Goal: Task Accomplishment & Management: Manage account settings

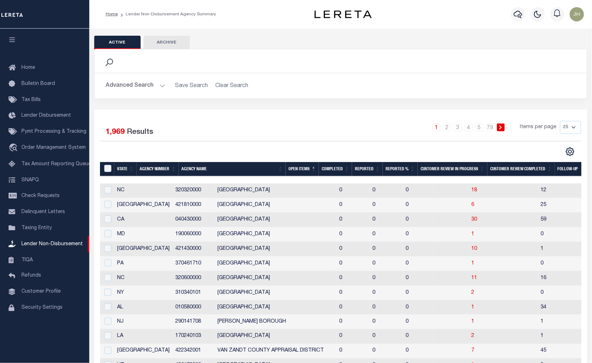
click at [303, 169] on th "Open Items" at bounding box center [302, 169] width 33 height 15
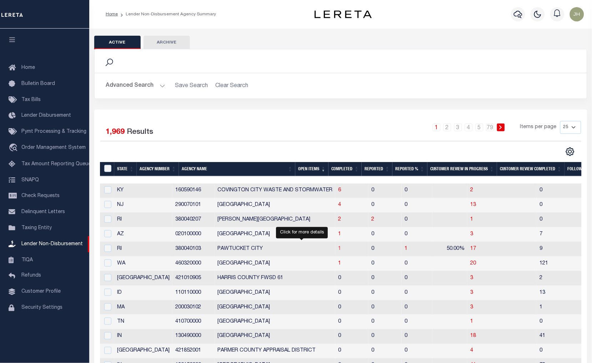
click at [338, 249] on span "1" at bounding box center [339, 249] width 3 height 5
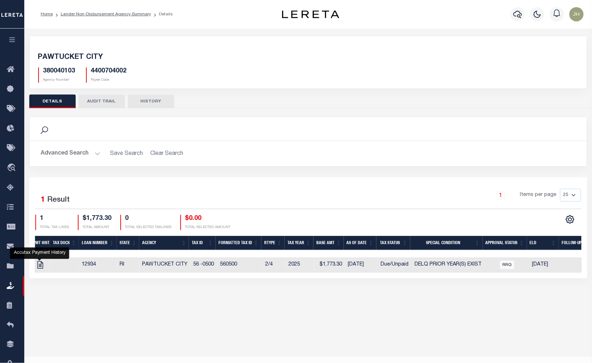
scroll to position [0, 163]
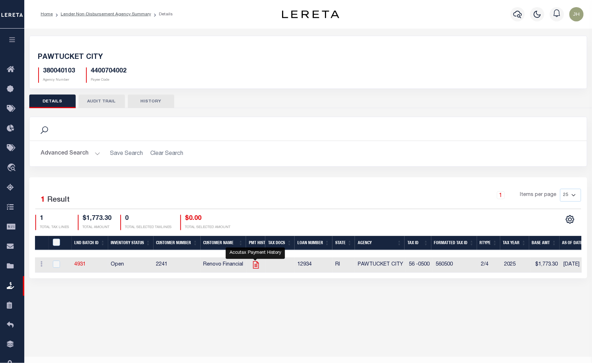
click at [254, 266] on icon "" at bounding box center [256, 265] width 9 height 9
checkbox input "true"
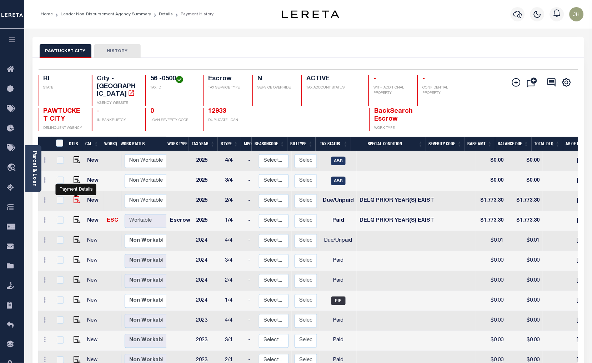
click at [77, 197] on img "" at bounding box center [77, 200] width 7 height 7
checkbox input "true"
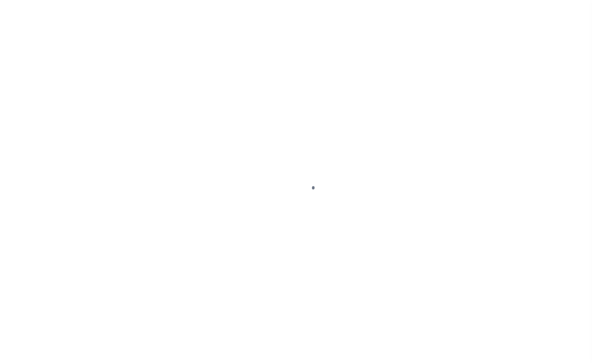
select select "DUE"
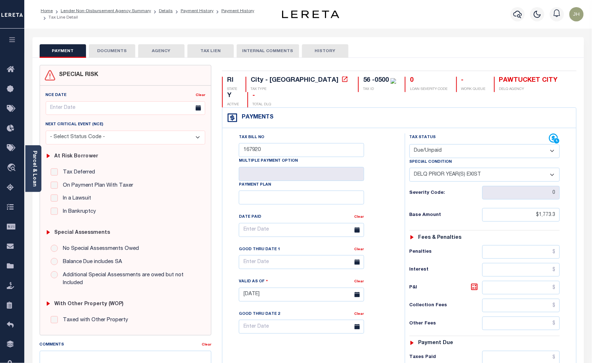
click at [551, 168] on select "-- Select Special Condition -- 3RD PARTY TAX LIEN AGENCY TAX LIEN (A.K.A Inside…" at bounding box center [485, 175] width 151 height 14
select select "0"
click at [410, 168] on select "-- Select Special Condition -- 3RD PARTY TAX LIEN AGENCY TAX LIEN (A.K.A Inside…" at bounding box center [485, 175] width 151 height 14
type input "[DATE]"
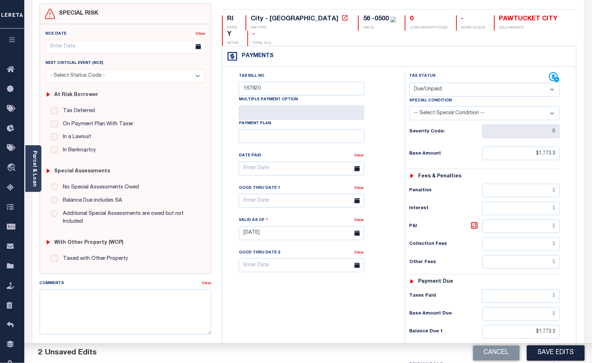
scroll to position [79, 0]
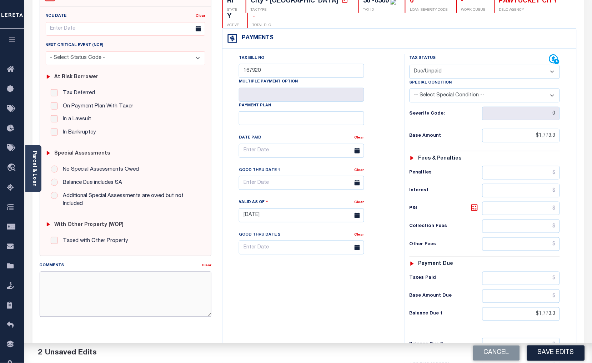
click at [123, 293] on textarea "Comments" at bounding box center [126, 294] width 172 height 45
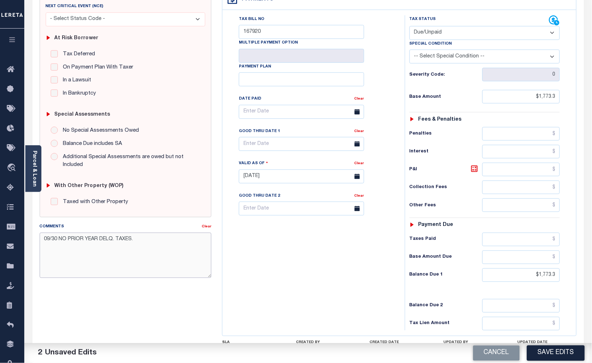
scroll to position [119, 0]
type textarea "09/30 NO PRIOR YEAR DELQ. TAXES."
click at [553, 356] on button "Save Edits" at bounding box center [556, 353] width 58 height 15
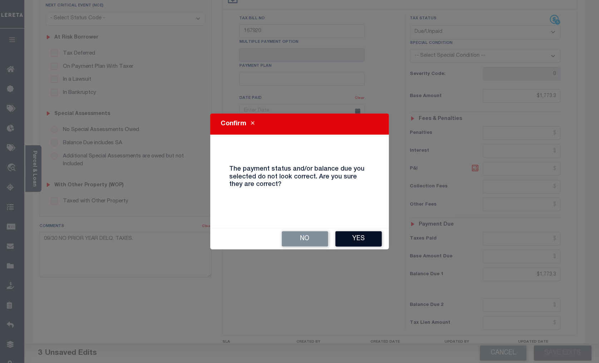
drag, startPoint x: 362, startPoint y: 237, endPoint x: 362, endPoint y: 241, distance: 3.9
click at [362, 238] on button "Yes" at bounding box center [358, 239] width 46 height 15
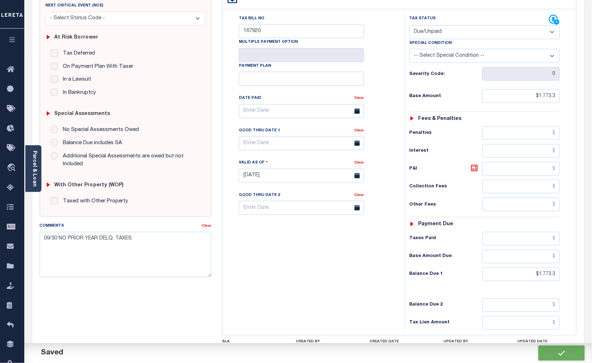
checkbox input "false"
type input "$1,773.3"
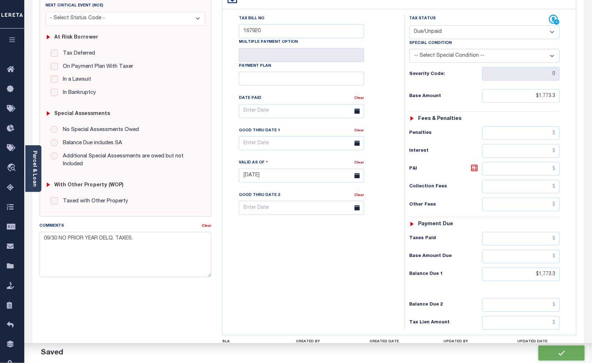
type input "$1,773.3"
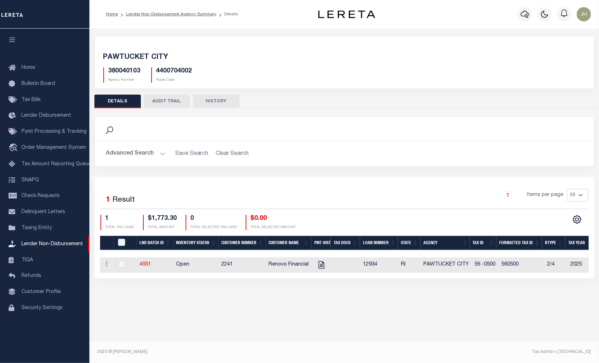
drag, startPoint x: 374, startPoint y: 279, endPoint x: 472, endPoint y: 288, distance: 98.4
click at [472, 288] on div "PAWTUCKET CITY 380040103 Agency Number 4400704002 Payee Code Search Is 1" at bounding box center [343, 165] width 509 height 272
click at [125, 265] on input "checkbox" at bounding box center [121, 264] width 7 height 7
checkbox input "true"
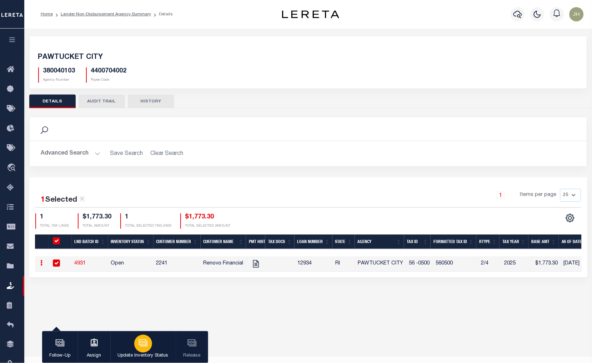
click at [141, 345] on icon "button" at bounding box center [143, 343] width 9 height 9
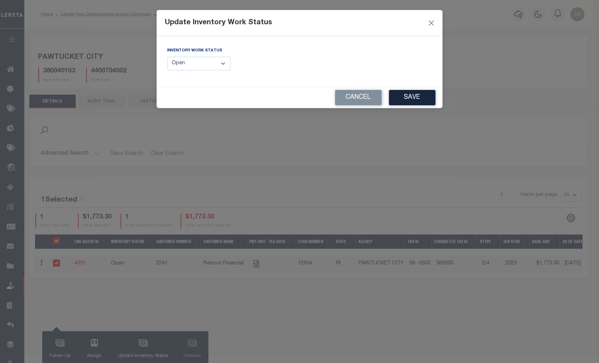
click at [224, 62] on select "--Select-- Open Completed Reported" at bounding box center [199, 64] width 64 height 14
select select "Completed"
click at [167, 57] on select "--Select-- Open Completed Reported" at bounding box center [199, 64] width 64 height 14
click at [414, 99] on button "Save" at bounding box center [412, 97] width 46 height 15
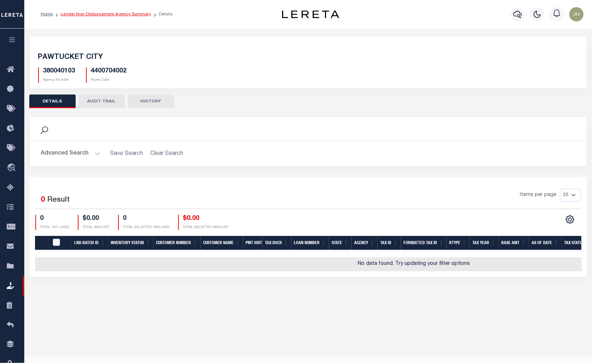
click at [102, 14] on link "Lender Non-Disbursement Agency Summary" at bounding box center [106, 14] width 90 height 4
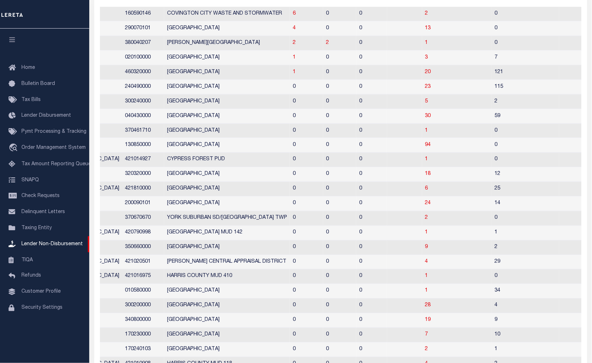
scroll to position [100, 0]
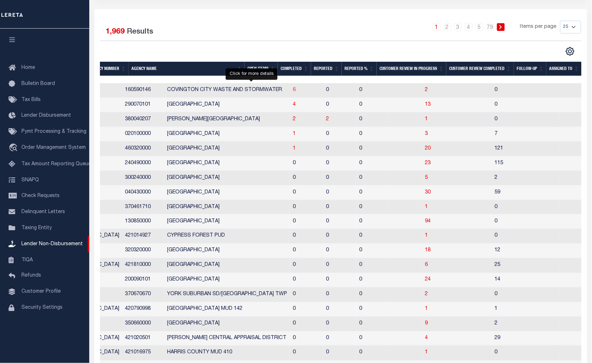
click at [293, 91] on span "6" at bounding box center [294, 90] width 3 height 5
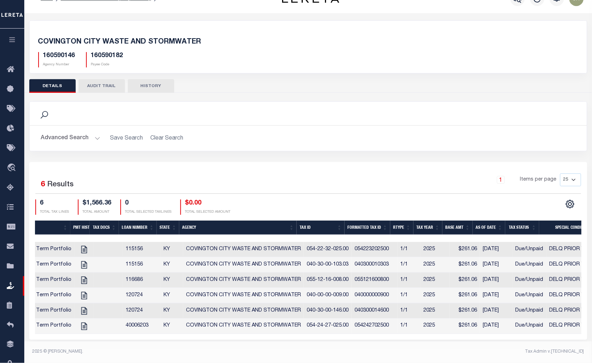
scroll to position [0, 226]
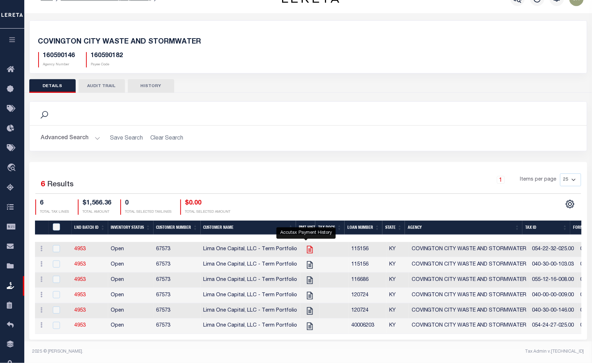
click at [306, 247] on icon "" at bounding box center [310, 249] width 9 height 9
checkbox input "true"
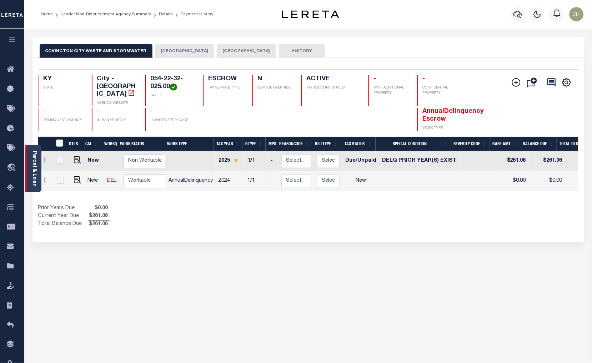
click at [35, 163] on link "Parcel & Loan" at bounding box center [34, 169] width 5 height 36
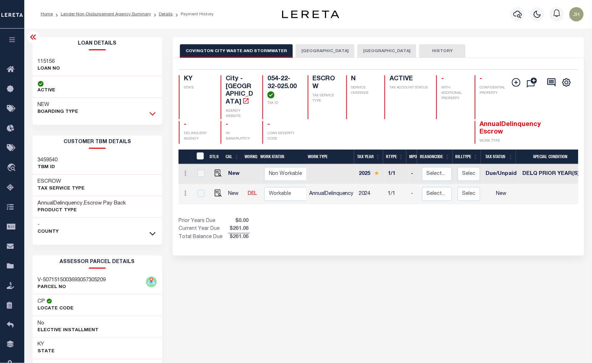
click at [152, 112] on icon at bounding box center [153, 114] width 6 height 8
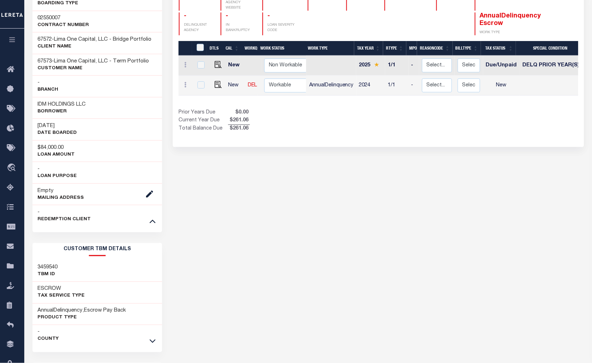
scroll to position [119, 0]
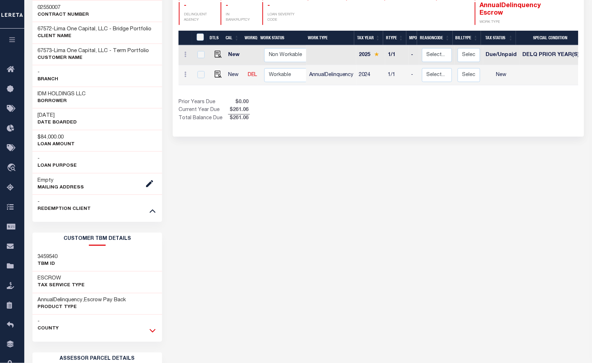
click at [152, 332] on icon at bounding box center [153, 332] width 6 height 4
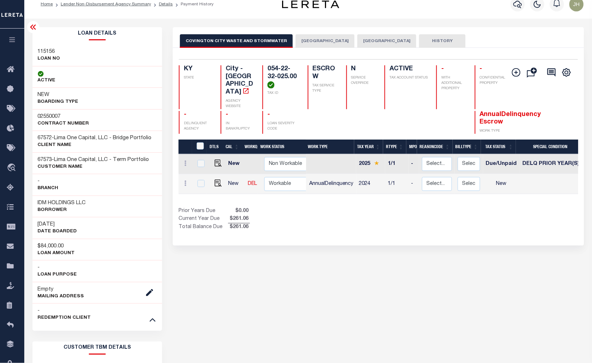
scroll to position [0, 0]
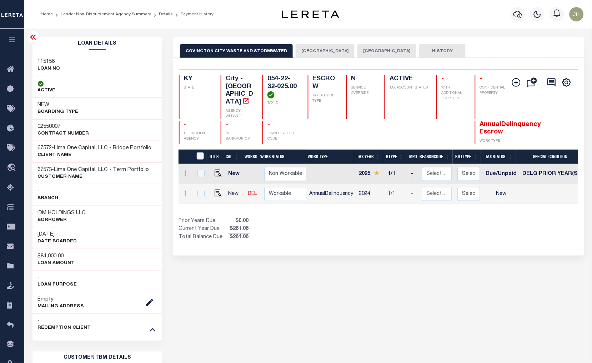
drag, startPoint x: 84, startPoint y: 15, endPoint x: 83, endPoint y: 30, distance: 15.0
click at [84, 15] on link "Lender Non-Disbursement Agency Summary" at bounding box center [106, 14] width 90 height 4
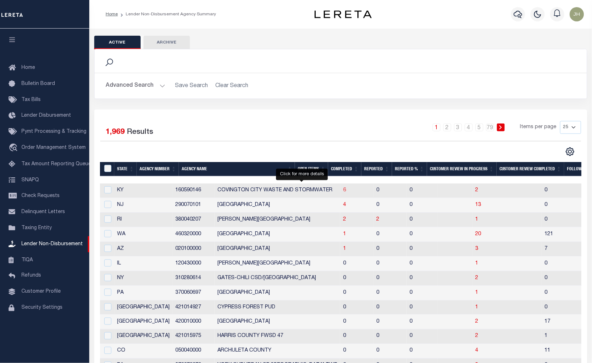
click at [343, 192] on span "6" at bounding box center [344, 190] width 3 height 5
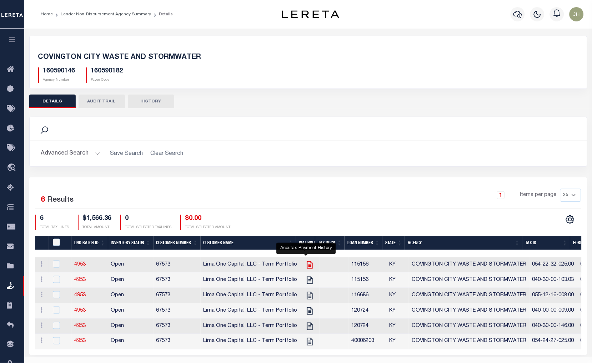
click at [307, 265] on icon "" at bounding box center [310, 266] width 6 height 8
checkbox input "true"
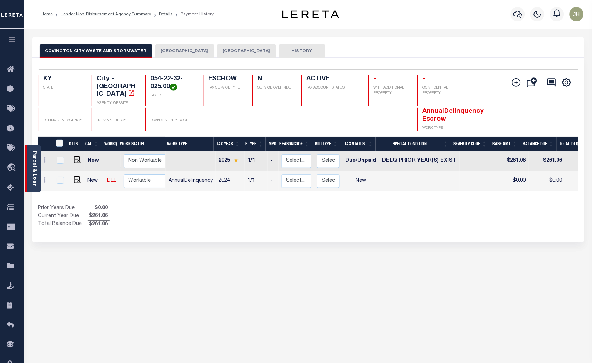
click at [34, 152] on link "Parcel & Loan" at bounding box center [34, 169] width 5 height 36
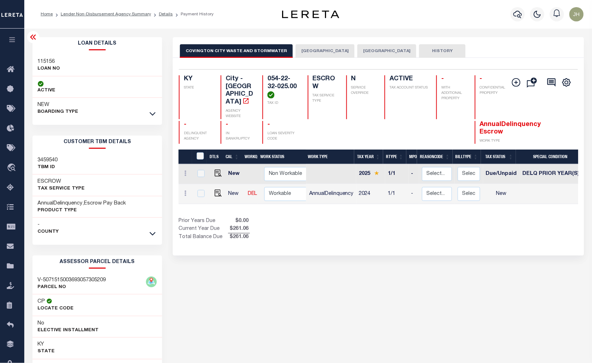
click at [154, 111] on icon at bounding box center [153, 114] width 6 height 8
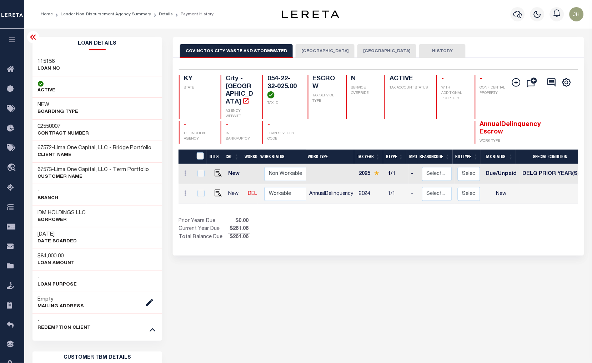
click at [34, 38] on icon at bounding box center [33, 37] width 9 height 9
